Goal: Obtain resource: Download file/media

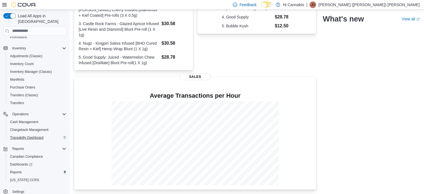
scroll to position [87, 0]
click at [21, 169] on span "Reports" at bounding box center [16, 171] width 12 height 4
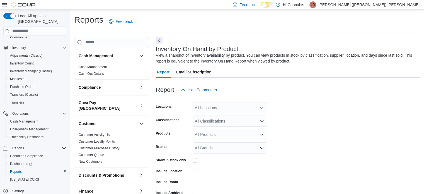
scroll to position [19, 0]
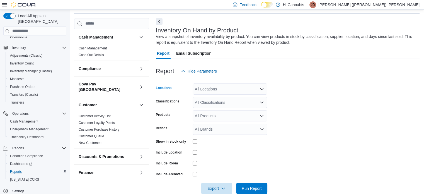
click at [227, 92] on div "All Locations" at bounding box center [230, 88] width 75 height 11
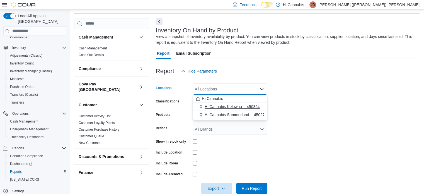
click at [228, 104] on span "Hi Cannabis Kelowna -- 450364" at bounding box center [232, 107] width 55 height 6
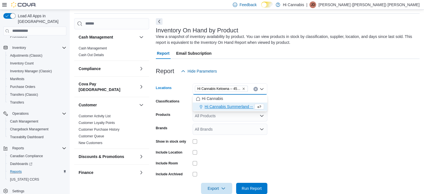
drag, startPoint x: 320, startPoint y: 93, endPoint x: 302, endPoint y: 97, distance: 18.6
click at [320, 93] on form "Locations Hi Cannabis [GEOGRAPHIC_DATA] -- 450364 Combo box. Selected. Hi Canna…" at bounding box center [288, 135] width 264 height 117
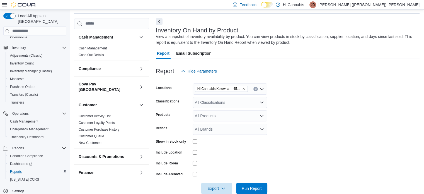
click at [262, 98] on div "All Classifications" at bounding box center [230, 102] width 75 height 11
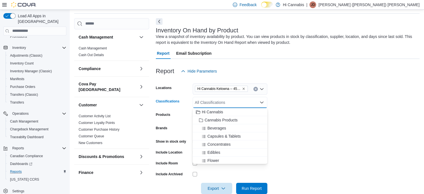
click at [306, 112] on form "Locations Hi Cannabis [GEOGRAPHIC_DATA] -- 450364 Classifications All Classific…" at bounding box center [288, 135] width 264 height 117
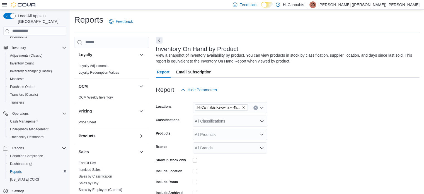
scroll to position [251, 0]
click at [97, 159] on span "End Of Day" at bounding box center [111, 162] width 71 height 7
click at [93, 161] on link "End Of Day" at bounding box center [87, 163] width 17 height 4
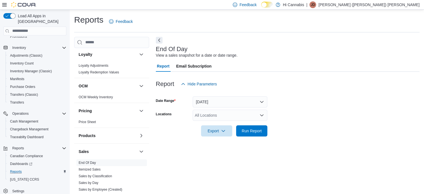
scroll to position [4, 0]
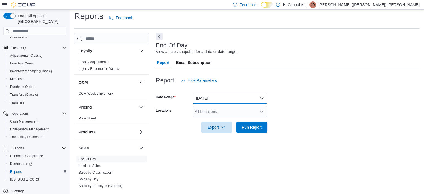
click at [244, 101] on button "[DATE]" at bounding box center [230, 98] width 75 height 11
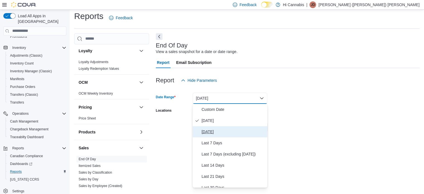
click at [220, 134] on span "[DATE]" at bounding box center [234, 131] width 64 height 7
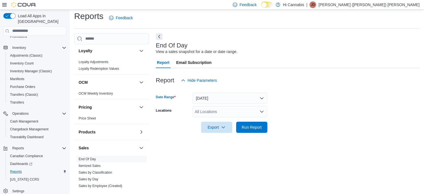
click at [226, 112] on div "All Locations" at bounding box center [230, 111] width 75 height 11
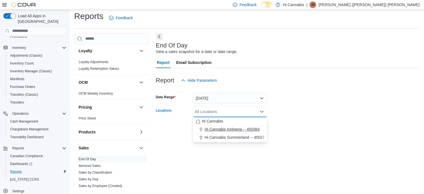
click at [224, 126] on button "Hi Cannabis Kelowna -- 450364" at bounding box center [230, 129] width 75 height 8
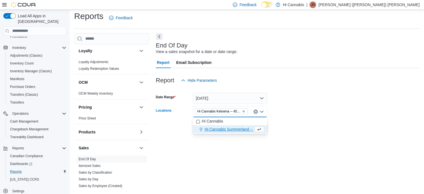
click at [201, 146] on div "End Of Day View a sales snapshot for a date or date range. Report Email Subscri…" at bounding box center [288, 111] width 264 height 157
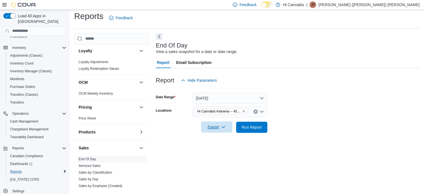
click at [212, 128] on span "Export" at bounding box center [217, 126] width 25 height 11
click at [215, 146] on button "Export to Pdf" at bounding box center [218, 149] width 32 height 11
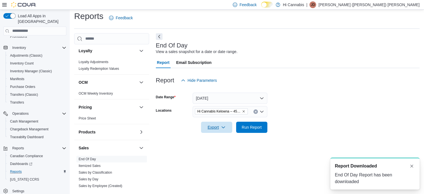
scroll to position [0, 0]
